Goal: Information Seeking & Learning: Understand process/instructions

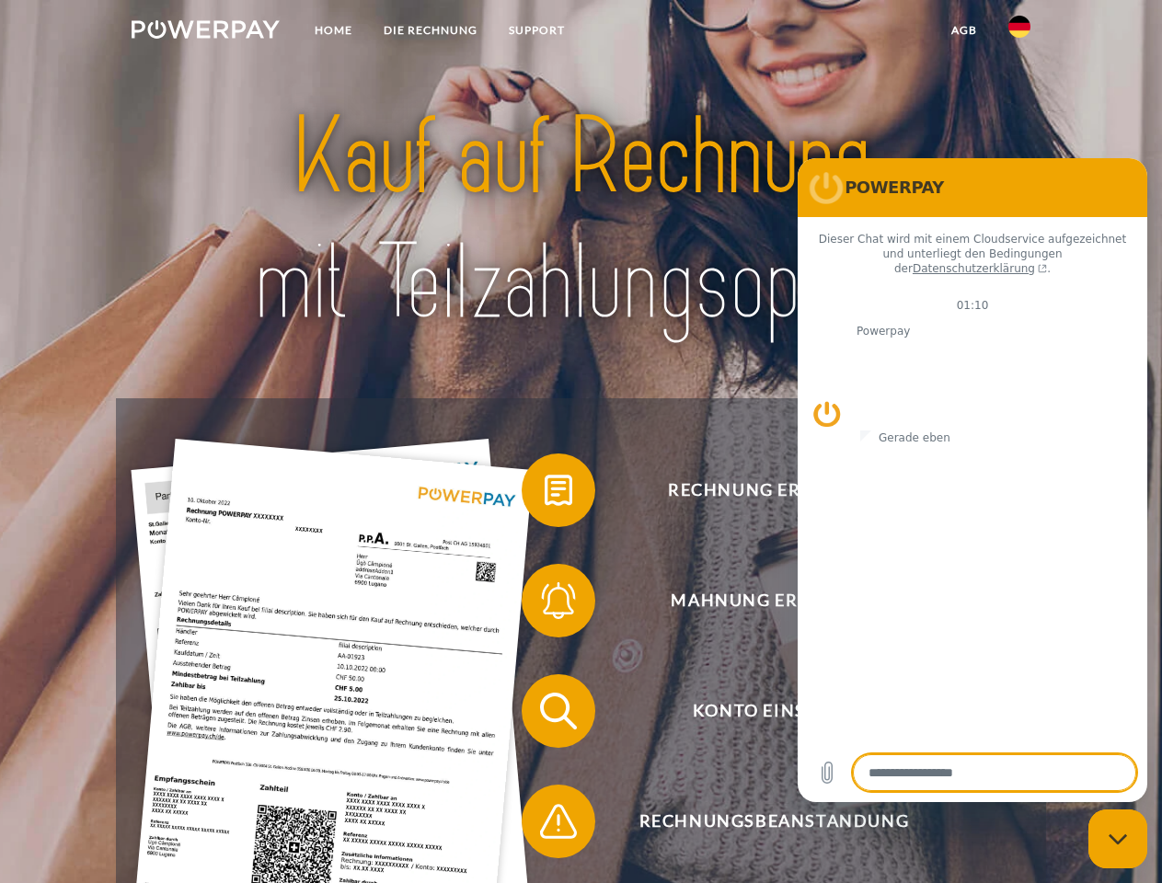
click at [205, 32] on img at bounding box center [206, 29] width 148 height 18
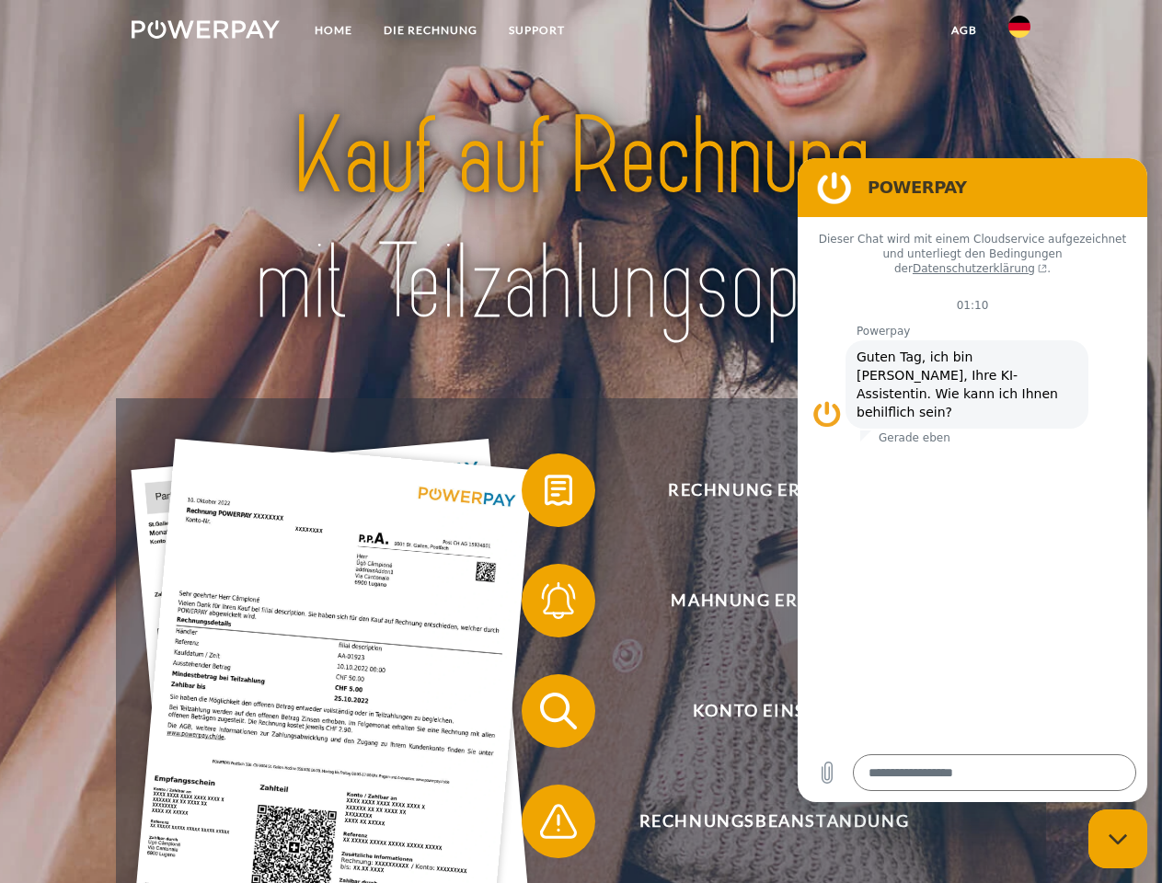
click at [1019, 32] on img at bounding box center [1019, 27] width 22 height 22
click at [963, 30] on link "agb" at bounding box center [963, 30] width 57 height 33
click at [544, 494] on span at bounding box center [531, 490] width 92 height 92
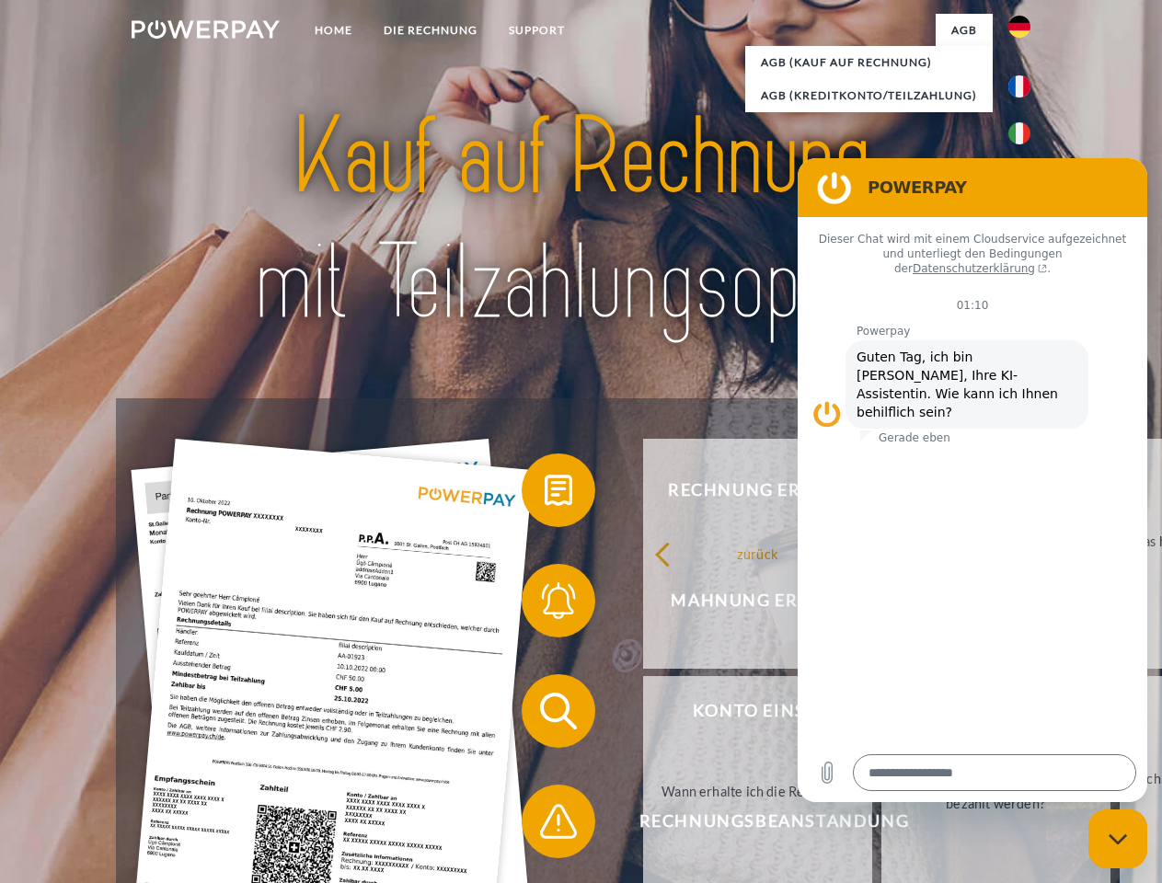
click at [544, 604] on span at bounding box center [531, 601] width 92 height 92
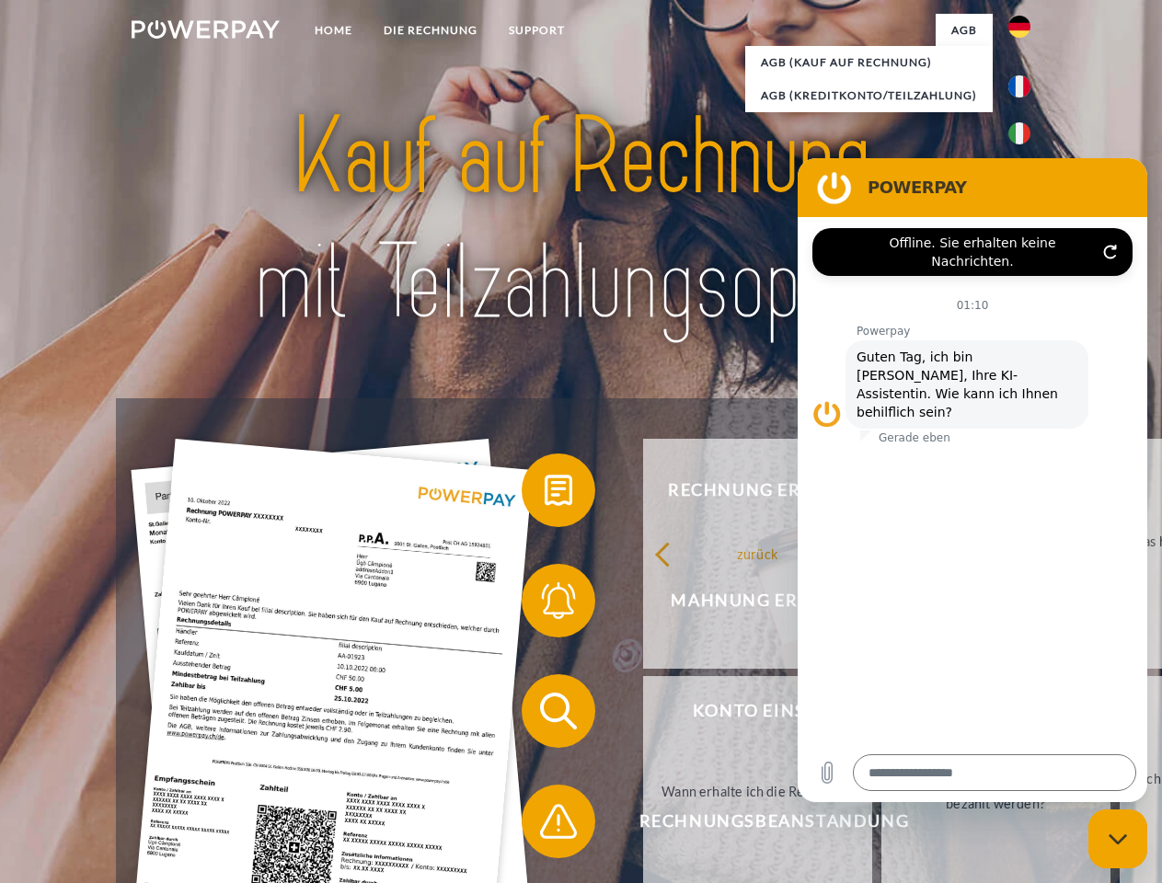
click at [881, 715] on link "Bis wann muss die Rechnung bezahlt werden?" at bounding box center [995, 791] width 229 height 230
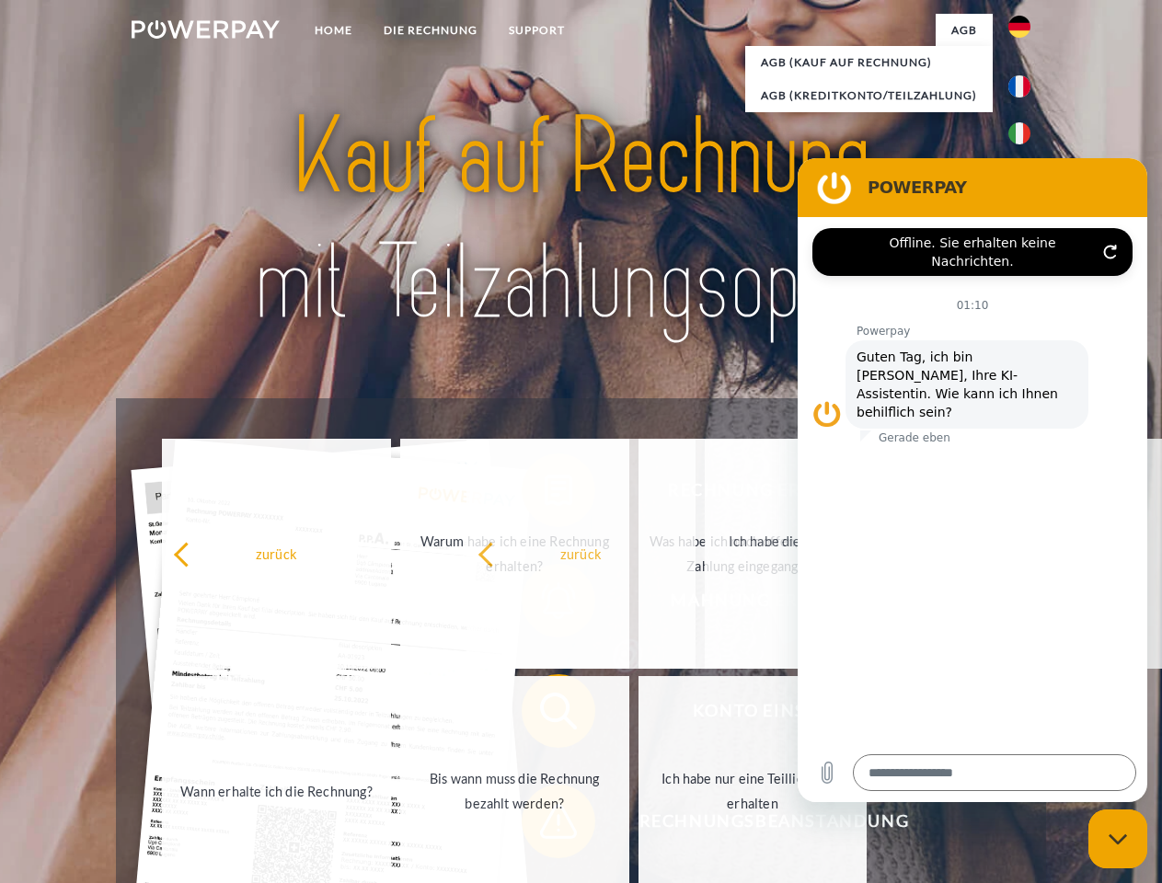
click at [544, 825] on span at bounding box center [531, 821] width 92 height 92
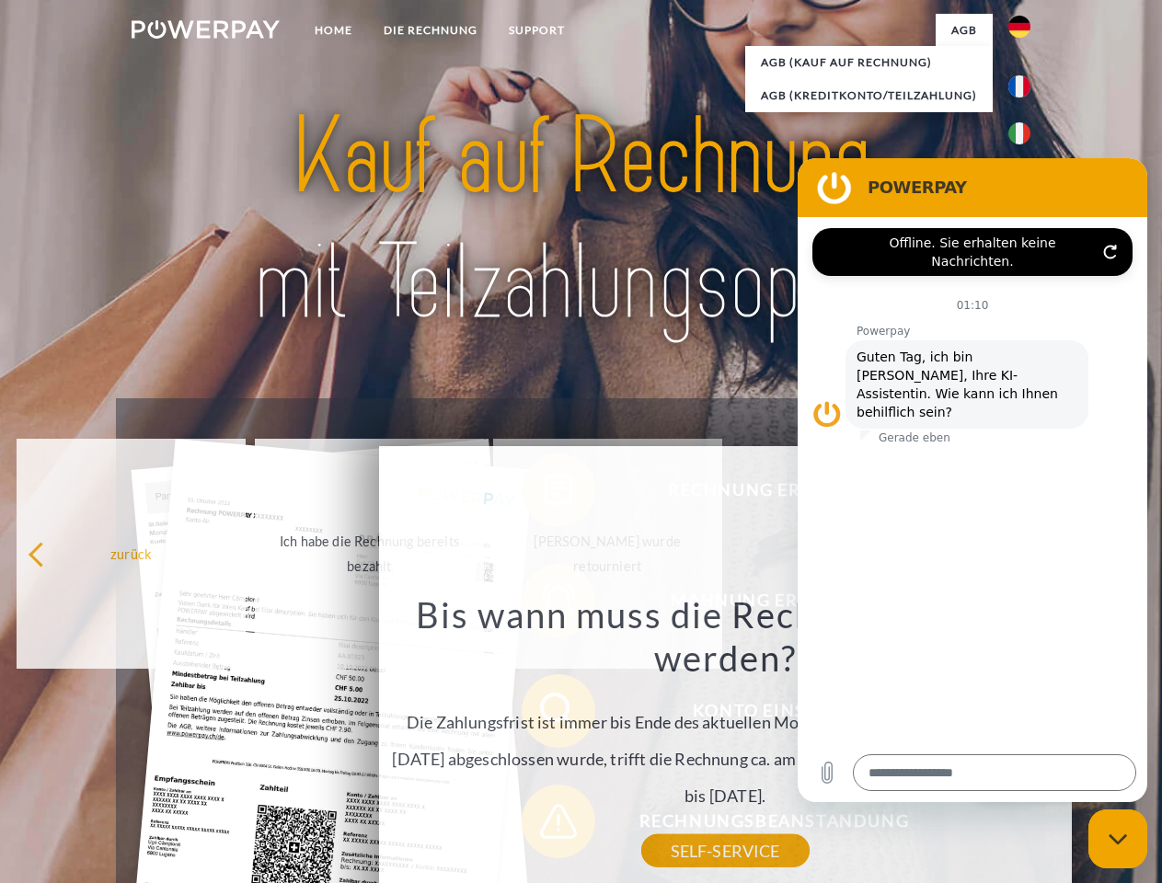
click at [1117, 839] on icon "Messaging-Fenster schließen" at bounding box center [1117, 839] width 19 height 12
type textarea "*"
